Goal: Transaction & Acquisition: Purchase product/service

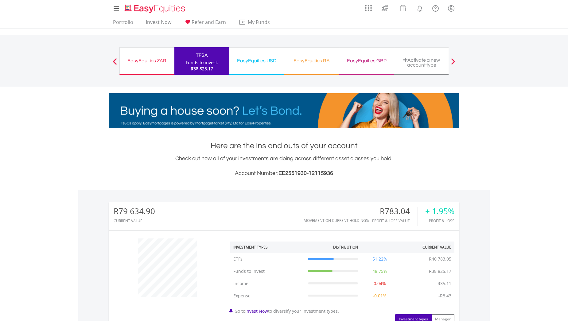
scroll to position [59, 117]
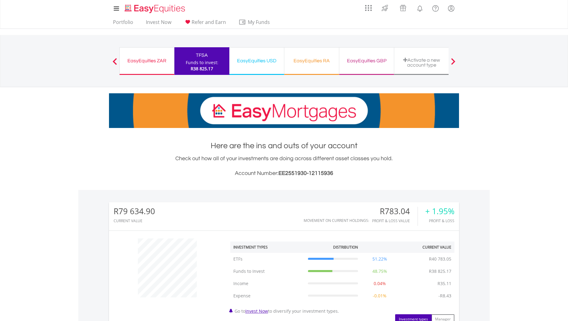
click at [70, 174] on body "My Investments Invest Now New Listings Sell My Recurring Investments Pending Or…" at bounding box center [284, 274] width 568 height 549
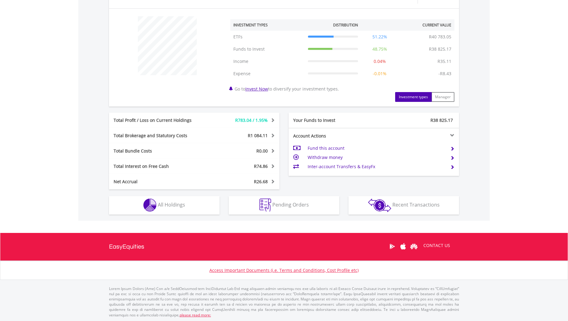
scroll to position [223, 0]
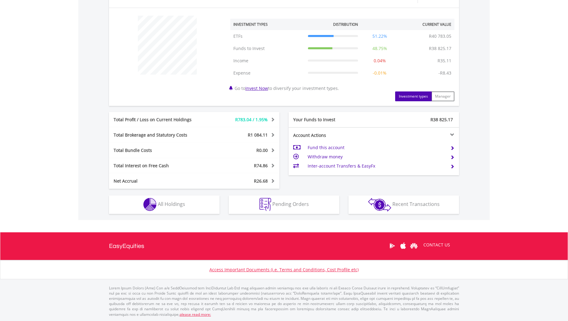
click at [77, 171] on body "My Investments Invest Now New Listings Sell My Recurring Investments Pending Or…" at bounding box center [284, 51] width 568 height 549
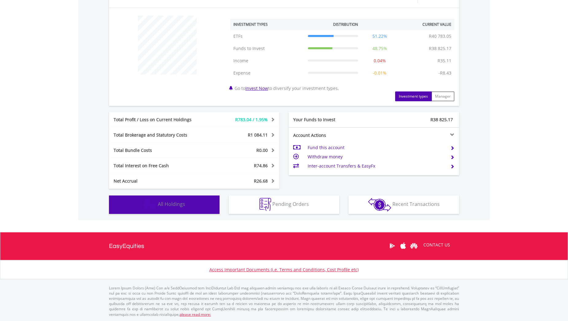
click at [174, 203] on span "All Holdings" at bounding box center [171, 204] width 27 height 7
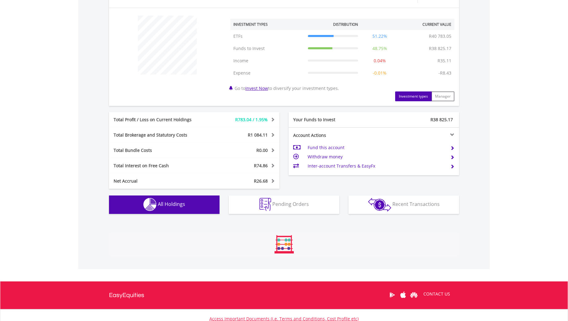
click at [66, 192] on body "My Investments Invest Now New Listings Sell My Recurring Investments Pending Or…" at bounding box center [284, 76] width 568 height 598
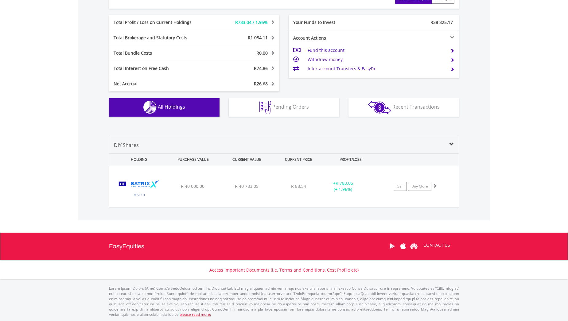
click at [71, 148] on body "My Investments Invest Now New Listings Sell My Recurring Investments Pending Or…" at bounding box center [284, 3] width 568 height 647
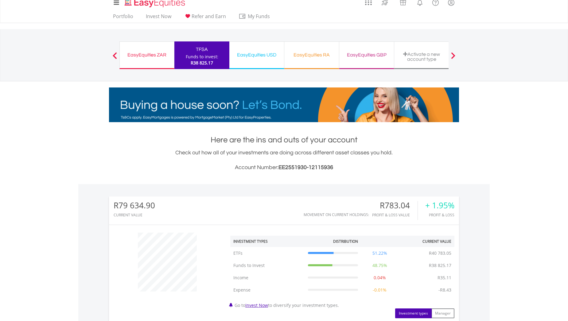
scroll to position [0, 0]
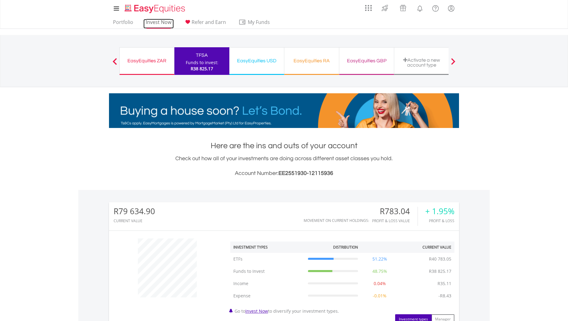
click at [156, 22] on link "Invest Now" at bounding box center [158, 24] width 30 height 10
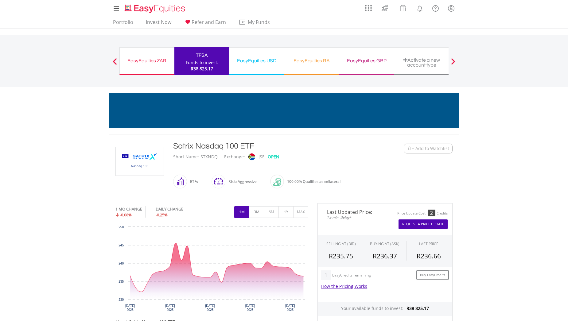
click at [492, 200] on body "My Investments Invest Now New Listings Sell My Recurring Investments Pending Or…" at bounding box center [284, 280] width 568 height 560
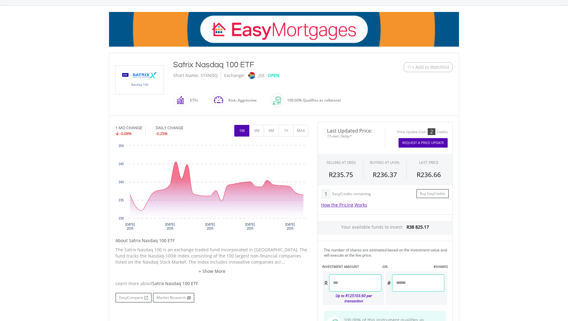
scroll to position [92, 0]
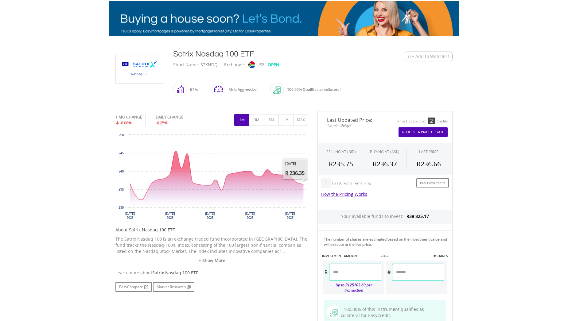
click at [480, 172] on body "My Investments Invest Now New Listings Sell My Recurring Investments Pending Or…" at bounding box center [284, 188] width 568 height 560
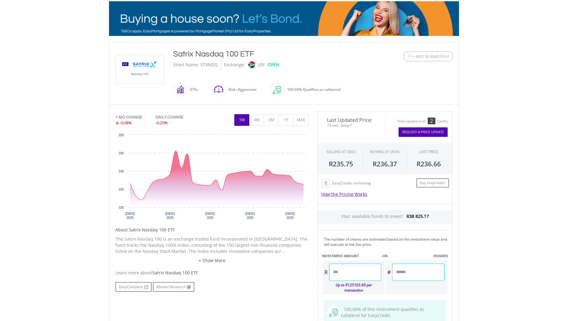
click at [486, 206] on body "My Investments Invest Now New Listings Sell My Recurring Investments Pending Or…" at bounding box center [284, 188] width 568 height 560
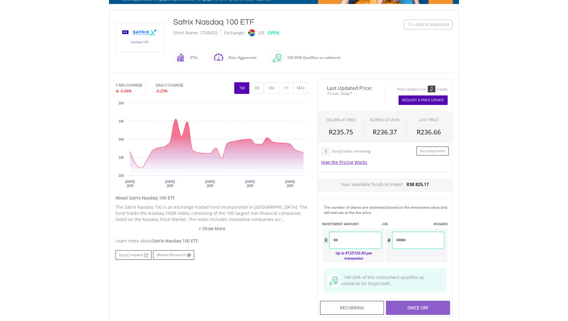
scroll to position [184, 0]
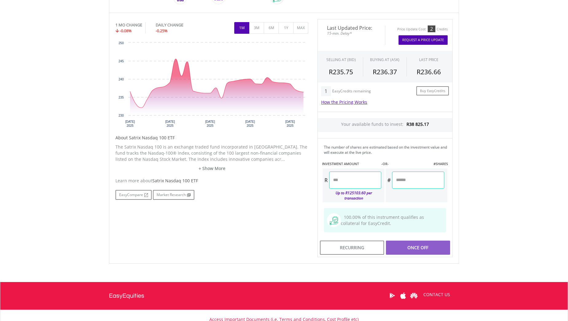
click at [359, 184] on input "number" at bounding box center [355, 180] width 52 height 17
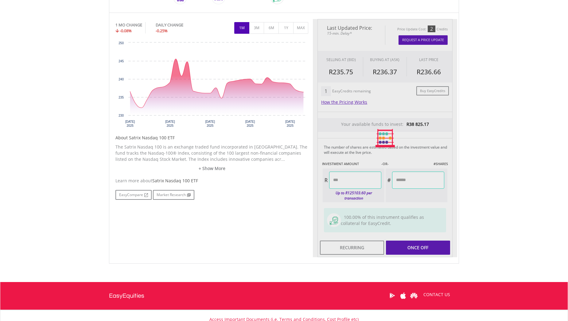
type input "********"
type input "*******"
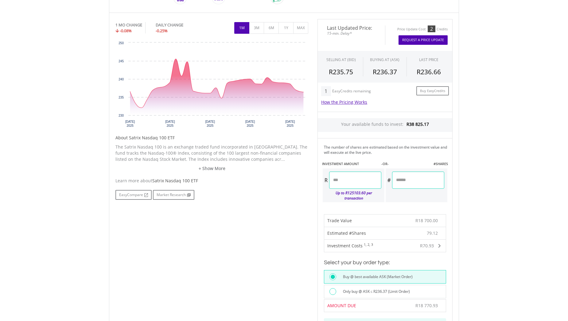
click at [368, 288] on label "Only buy @ ASK ≤ R236.37 (Limit Order)" at bounding box center [374, 291] width 71 height 7
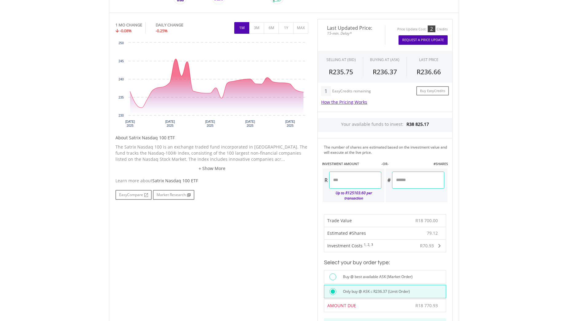
click at [466, 264] on body "My Investments Invest Now New Listings Sell My Recurring Investments Pending Or…" at bounding box center [284, 177] width 568 height 722
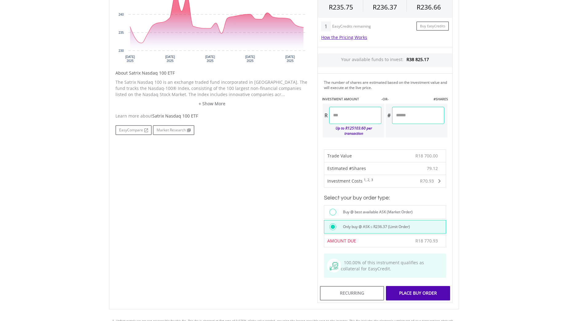
scroll to position [276, 0]
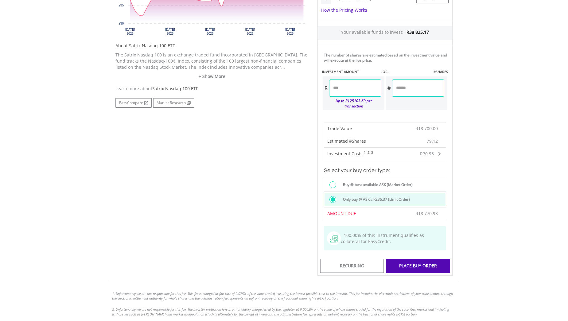
click at [426, 261] on div "Place Buy Order" at bounding box center [418, 266] width 64 height 14
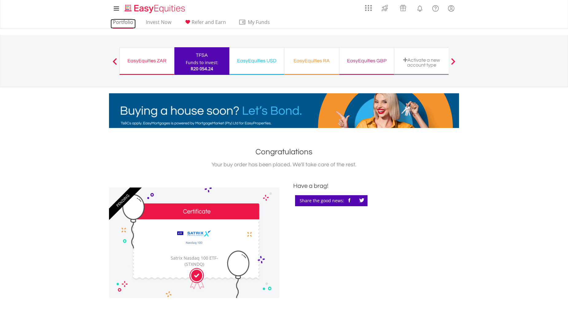
click at [127, 23] on link "Portfolio" at bounding box center [122, 24] width 25 height 10
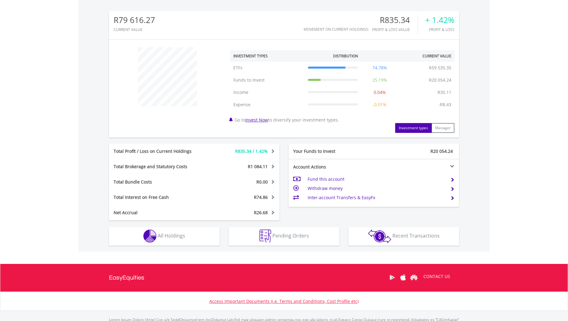
scroll to position [223, 0]
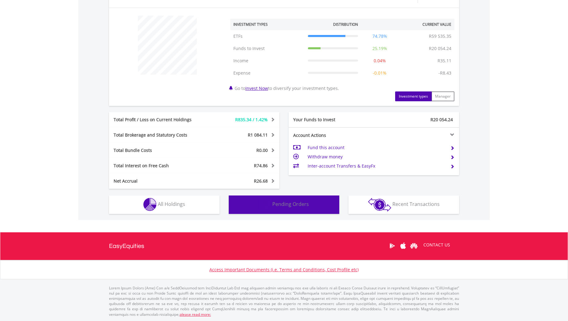
click at [294, 201] on span "Pending Orders" at bounding box center [290, 204] width 37 height 7
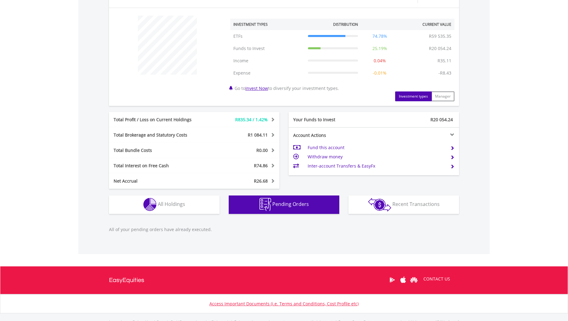
scroll to position [257, 0]
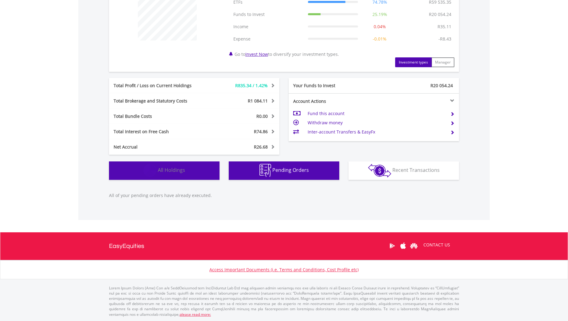
click at [188, 170] on button "Holdings All Holdings" at bounding box center [164, 170] width 110 height 18
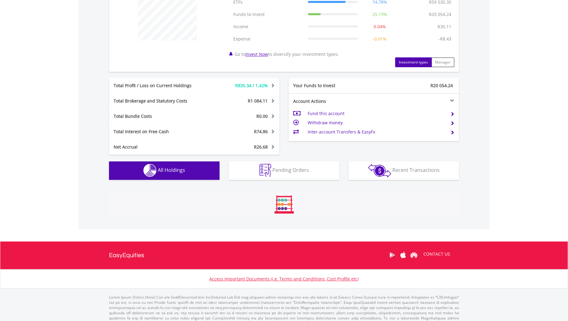
scroll to position [363, 0]
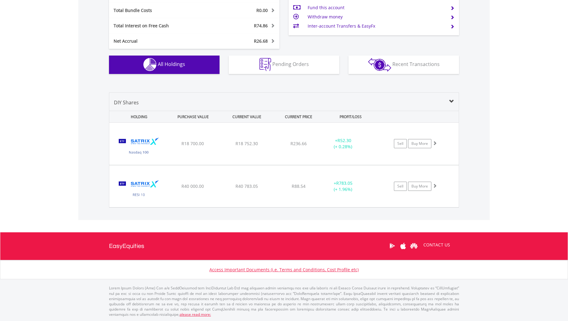
click at [81, 188] on div "Value View Share View DIY Shares HOLDING PURCHASE VALUE CURRENT VALUE CURRENT P…" at bounding box center [283, 150] width 411 height 140
click at [81, 189] on div "Value View Share View DIY Shares HOLDING PURCHASE VALUE CURRENT VALUE CURRENT P…" at bounding box center [283, 150] width 411 height 140
click at [374, 150] on div "+ R783.05 (+ 1.96%)" at bounding box center [351, 144] width 62 height 12
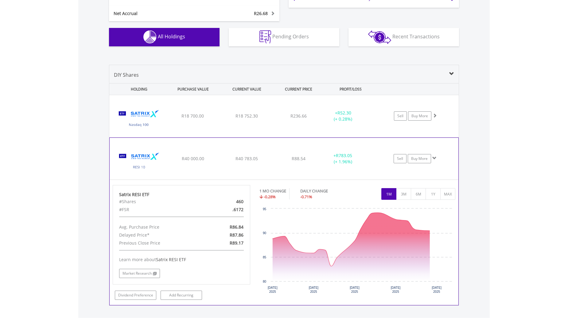
scroll to position [455, 0]
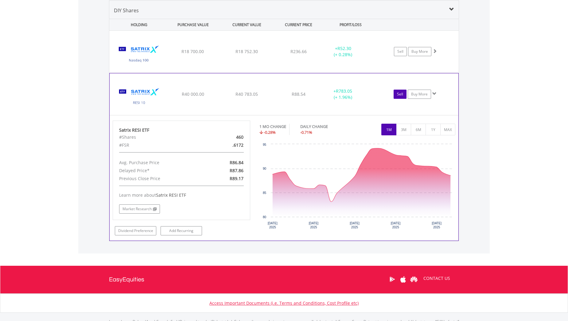
click at [403, 96] on link "Sell" at bounding box center [399, 94] width 13 height 9
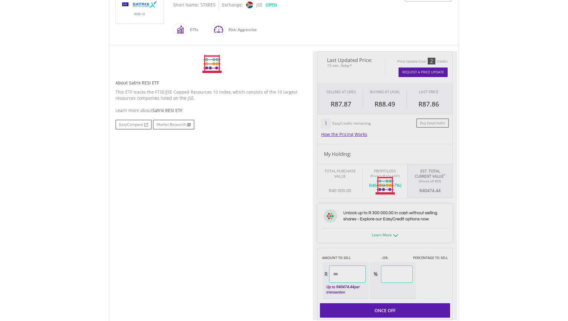
scroll to position [184, 0]
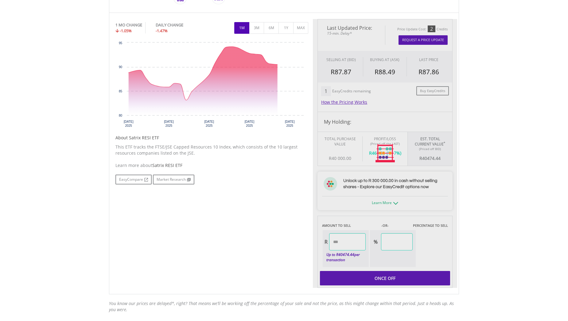
type input "********"
type input "******"
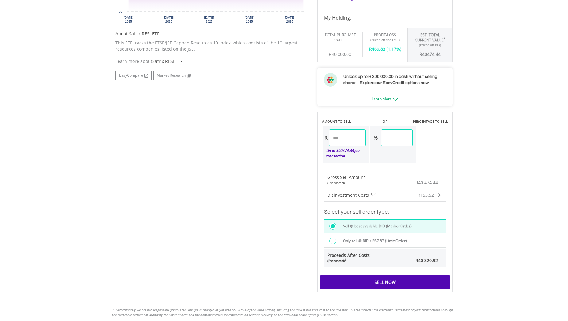
scroll to position [307, 0]
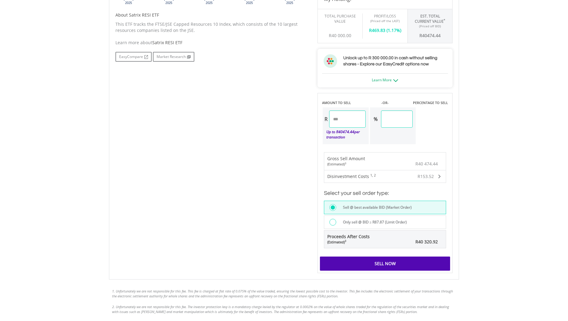
click at [405, 224] on label "Only sell @ BID ≥ R87.87 (Limit Order)" at bounding box center [373, 222] width 68 height 7
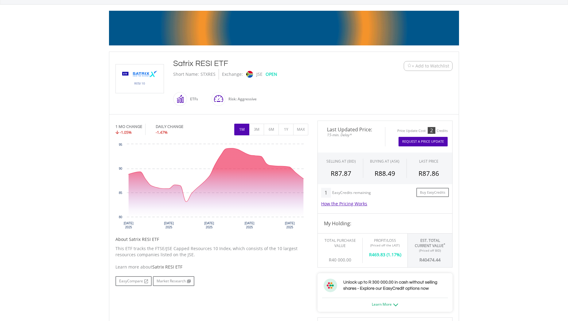
scroll to position [0, 0]
